Goal: Information Seeking & Learning: Learn about a topic

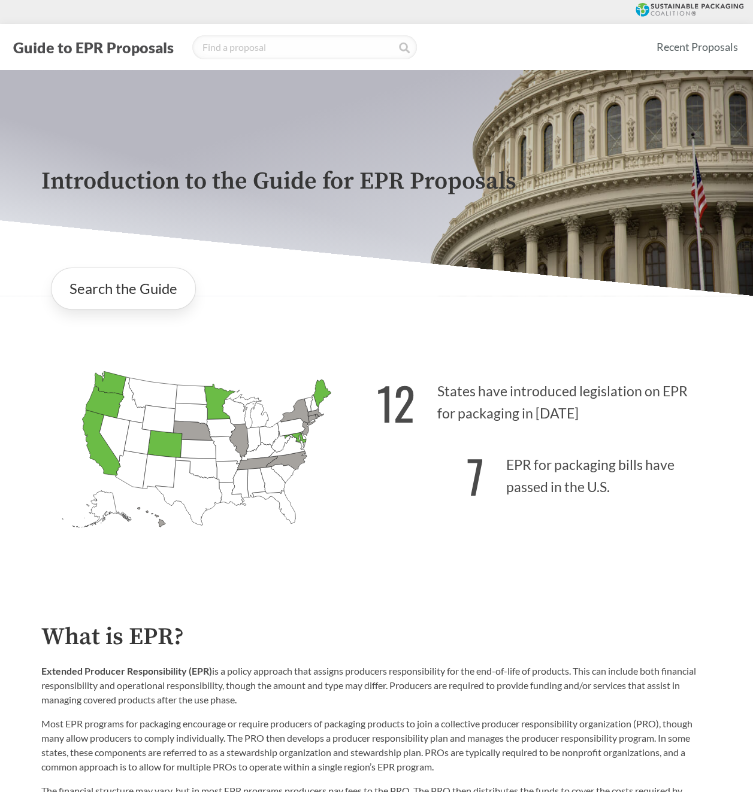
click at [98, 439] on icon "[US_STATE] Passed: 1" at bounding box center [101, 442] width 38 height 65
click at [122, 289] on link "Search the Guide" at bounding box center [123, 289] width 145 height 42
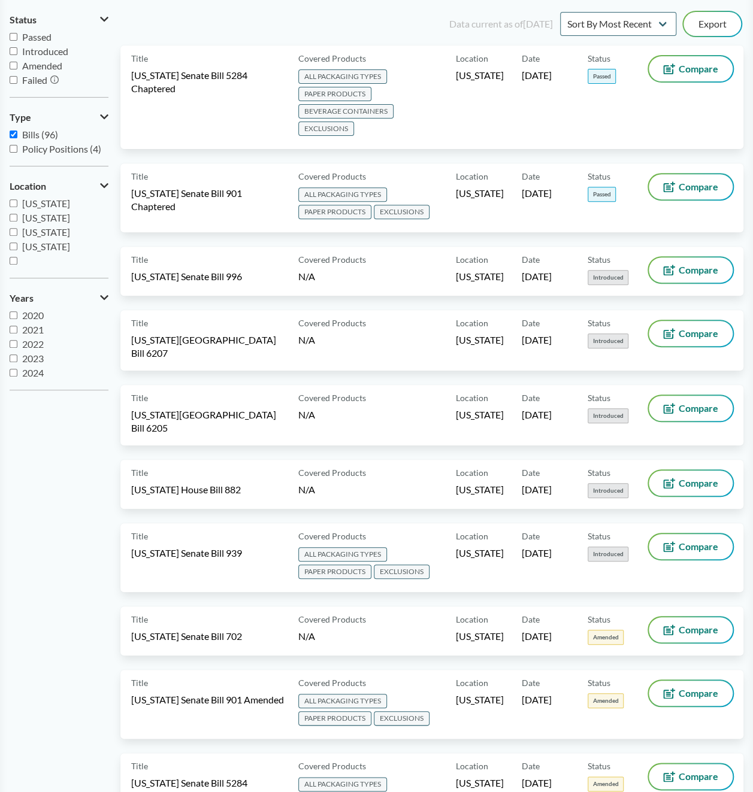
scroll to position [199, 0]
click at [47, 221] on span "[US_STATE]" at bounding box center [46, 219] width 48 height 11
click at [17, 221] on input "[US_STATE]" at bounding box center [14, 220] width 8 height 8
checkbox input "true"
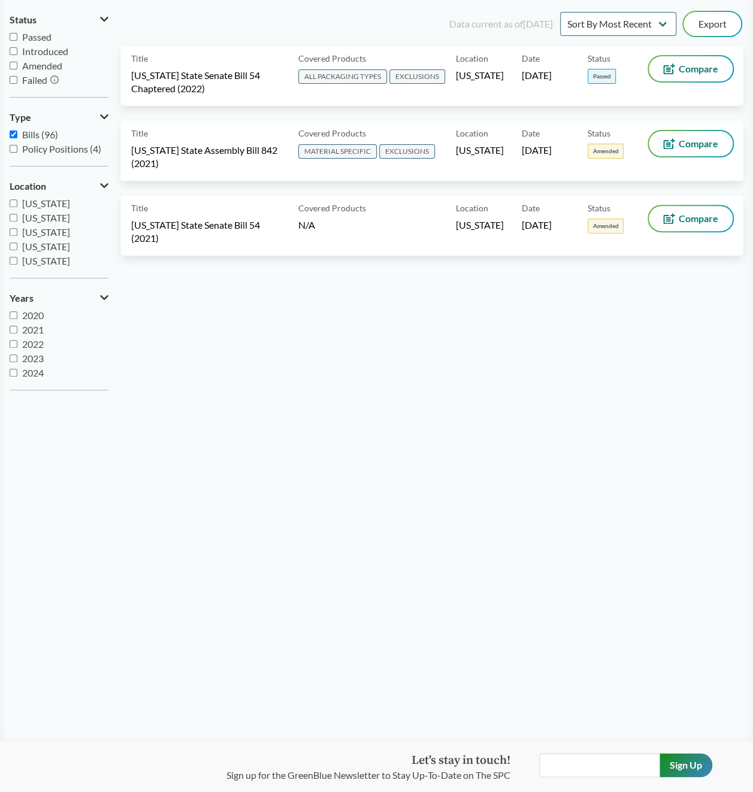
scroll to position [0, 0]
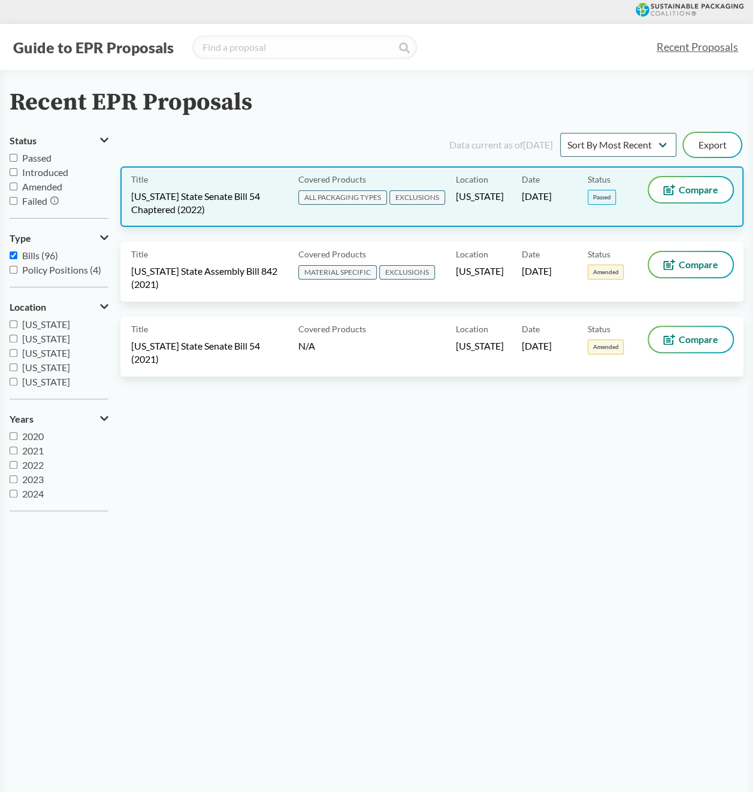
click at [189, 210] on span "[US_STATE] State Senate Bill 54 Chaptered (2022)" at bounding box center [207, 203] width 153 height 26
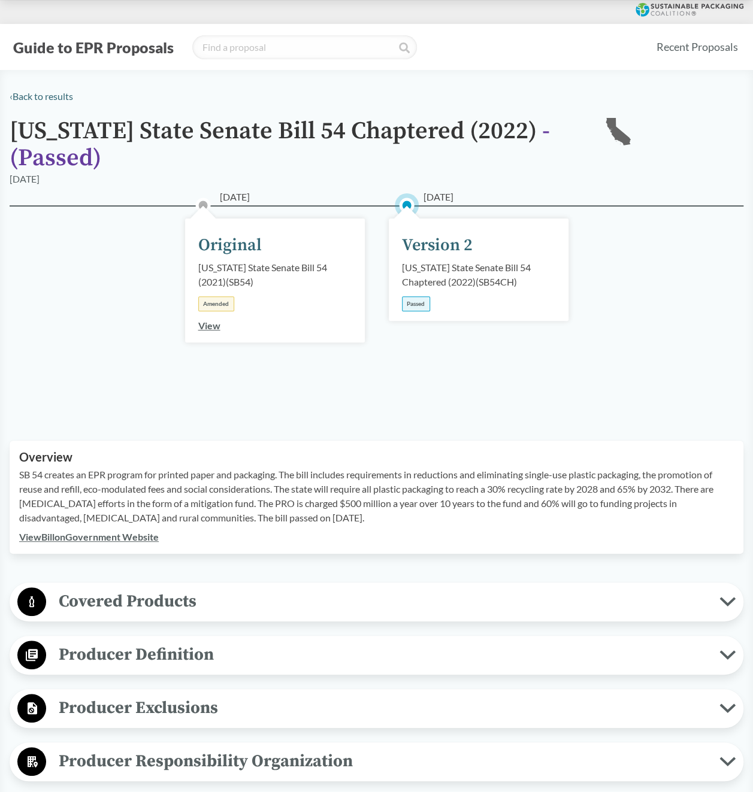
click at [359, 487] on p "SB 54 creates an EPR program for printed paper and packaging. The bill includes…" at bounding box center [376, 497] width 715 height 58
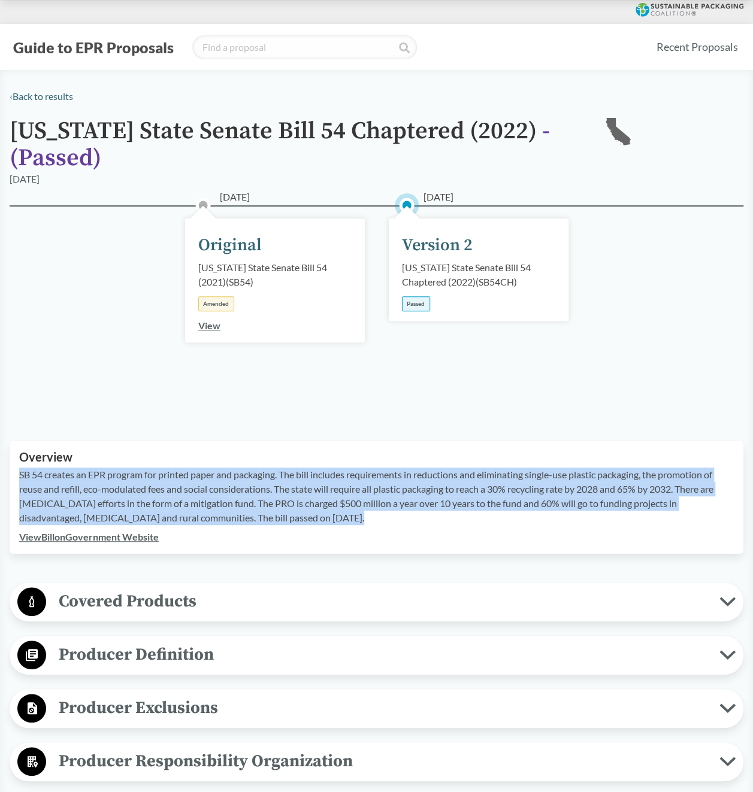
click at [359, 487] on p "SB 54 creates an EPR program for printed paper and packaging. The bill includes…" at bounding box center [376, 497] width 715 height 58
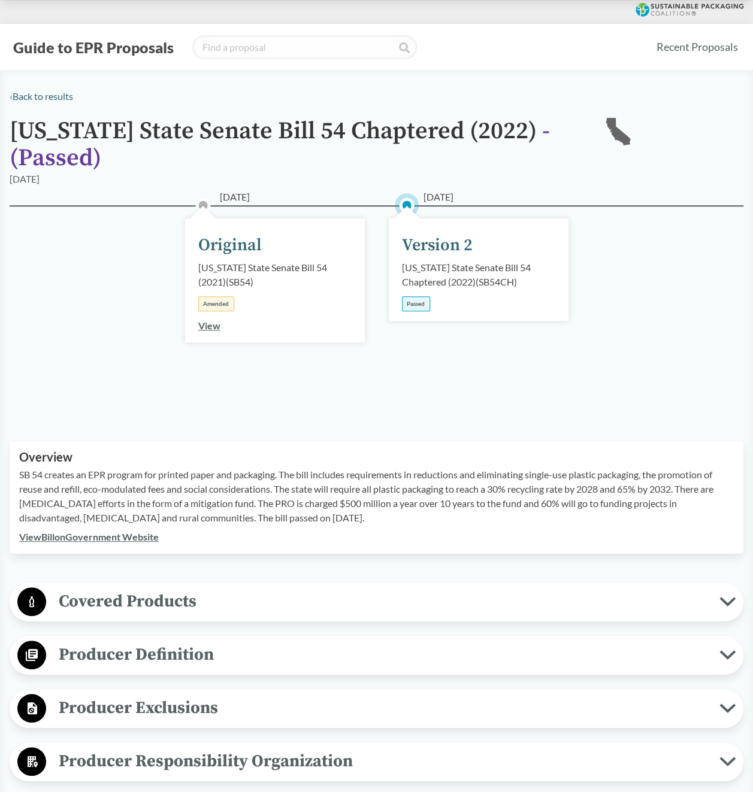
drag, startPoint x: 359, startPoint y: 487, endPoint x: 225, endPoint y: 404, distance: 158.4
click at [225, 404] on div "[DATE] Original [US_STATE] State Senate Bill 54 (2021) ( SB54 ) Amended View [D…" at bounding box center [377, 308] width 734 height 207
click at [201, 333] on div "[DATE] Original [US_STATE] State Senate Bill 54 (2021) ( SB54 ) Amended View" at bounding box center [275, 281] width 180 height 124
click at [206, 329] on link "View" at bounding box center [209, 325] width 22 height 11
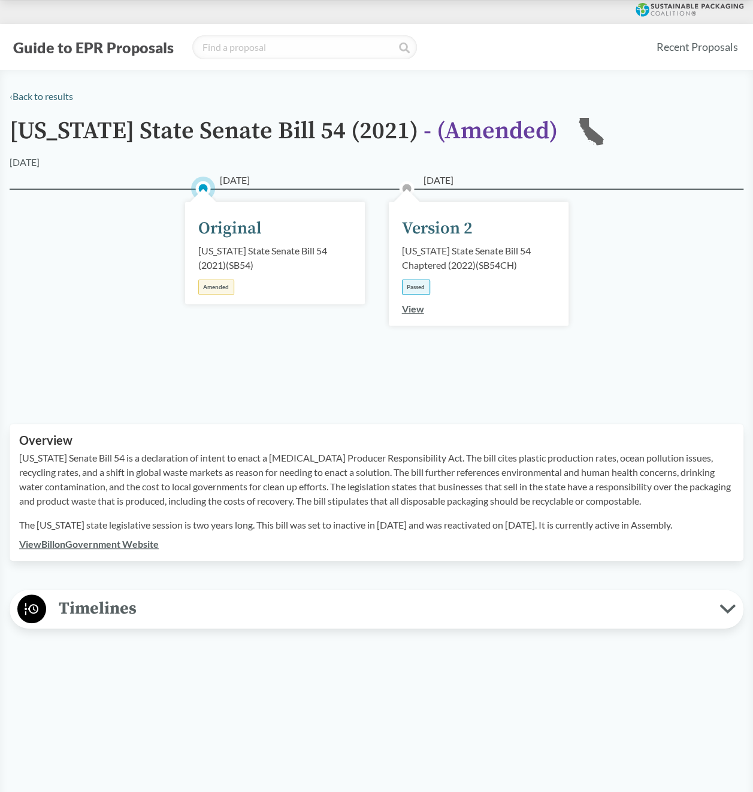
click at [404, 311] on link "View" at bounding box center [413, 308] width 22 height 11
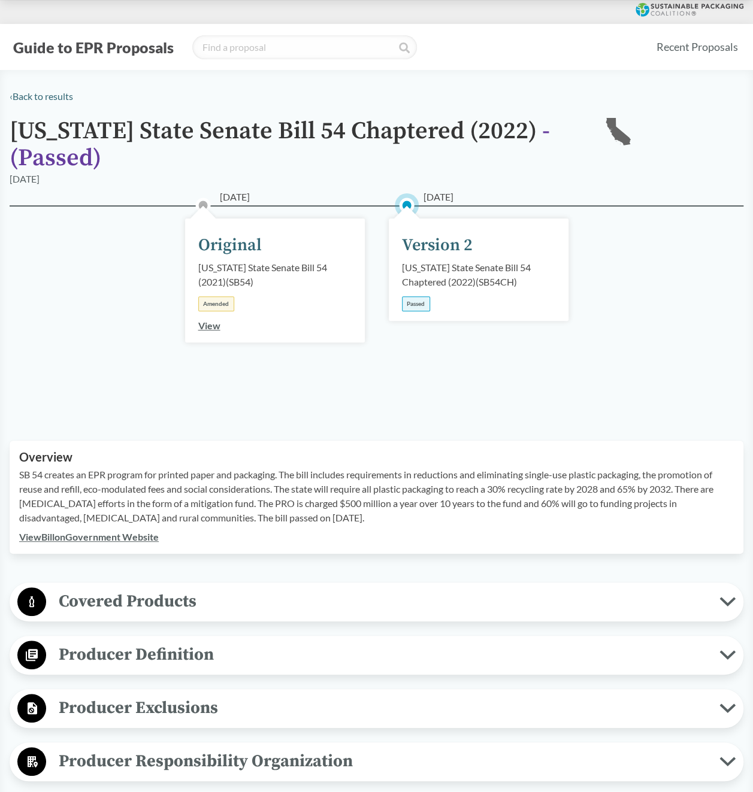
scroll to position [120, 0]
